Goal: Complete application form

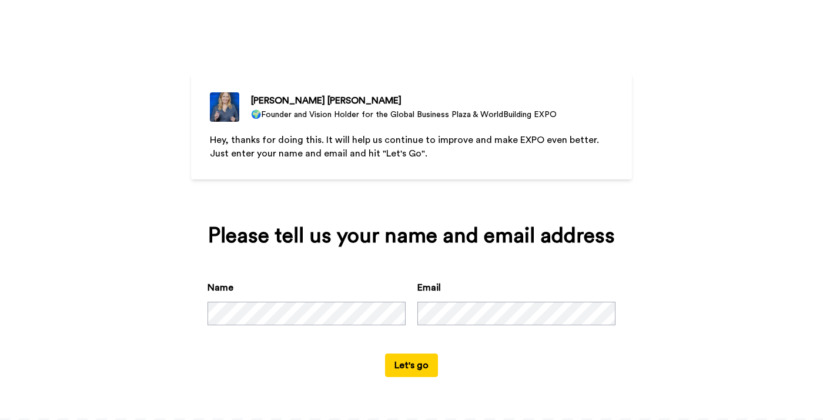
scroll to position [51, 0]
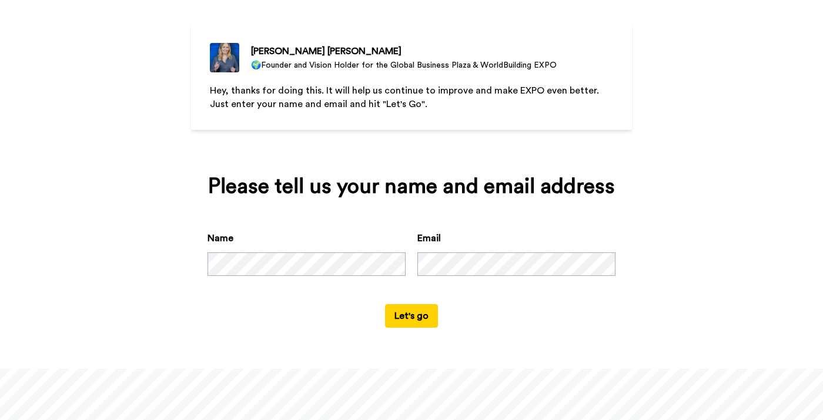
click at [340, 307] on form "Name Email Let's go" at bounding box center [411, 279] width 408 height 96
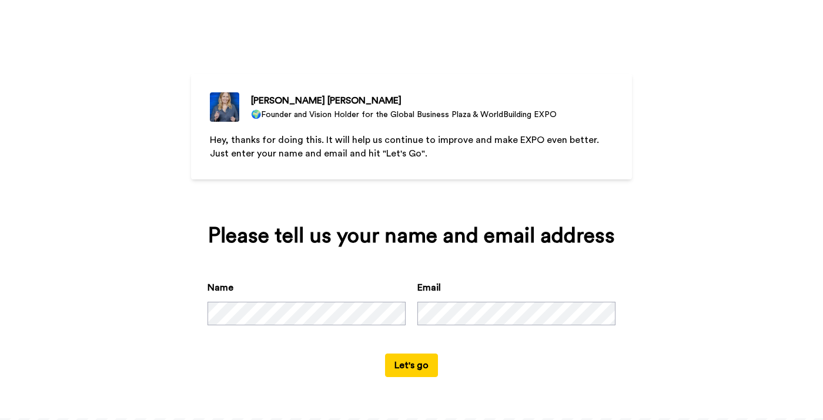
click at [365, 331] on div "Name Email" at bounding box center [411, 316] width 408 height 73
click at [411, 363] on button "Let's go" at bounding box center [411, 365] width 53 height 24
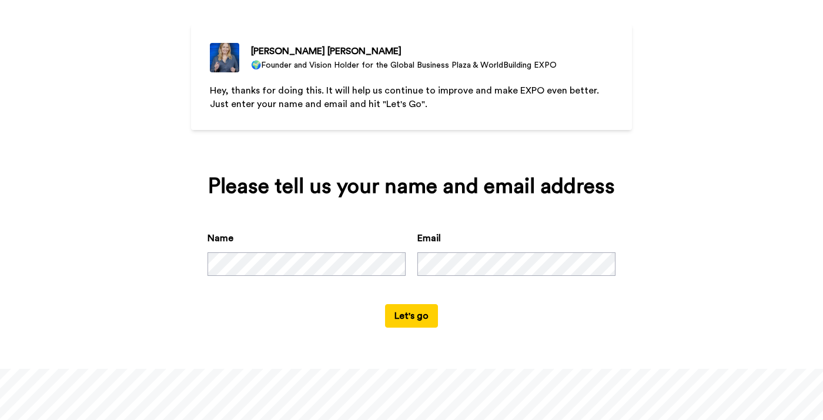
scroll to position [2, 0]
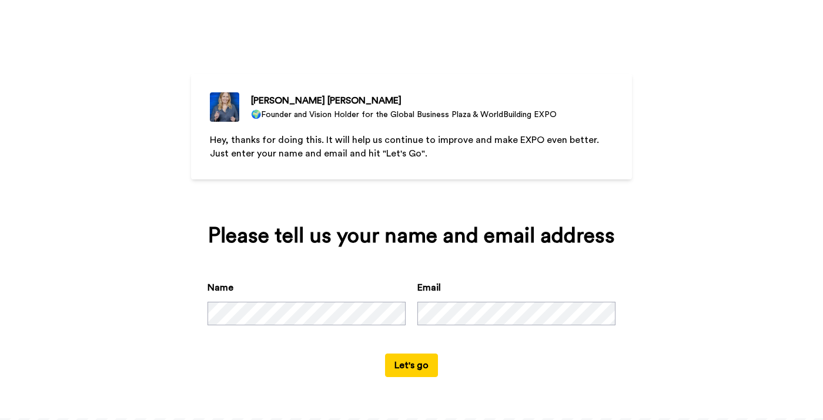
click at [387, 349] on div "Name Email" at bounding box center [411, 316] width 408 height 73
click at [402, 365] on button "Let's go" at bounding box center [411, 365] width 53 height 24
